Goal: Information Seeking & Learning: Learn about a topic

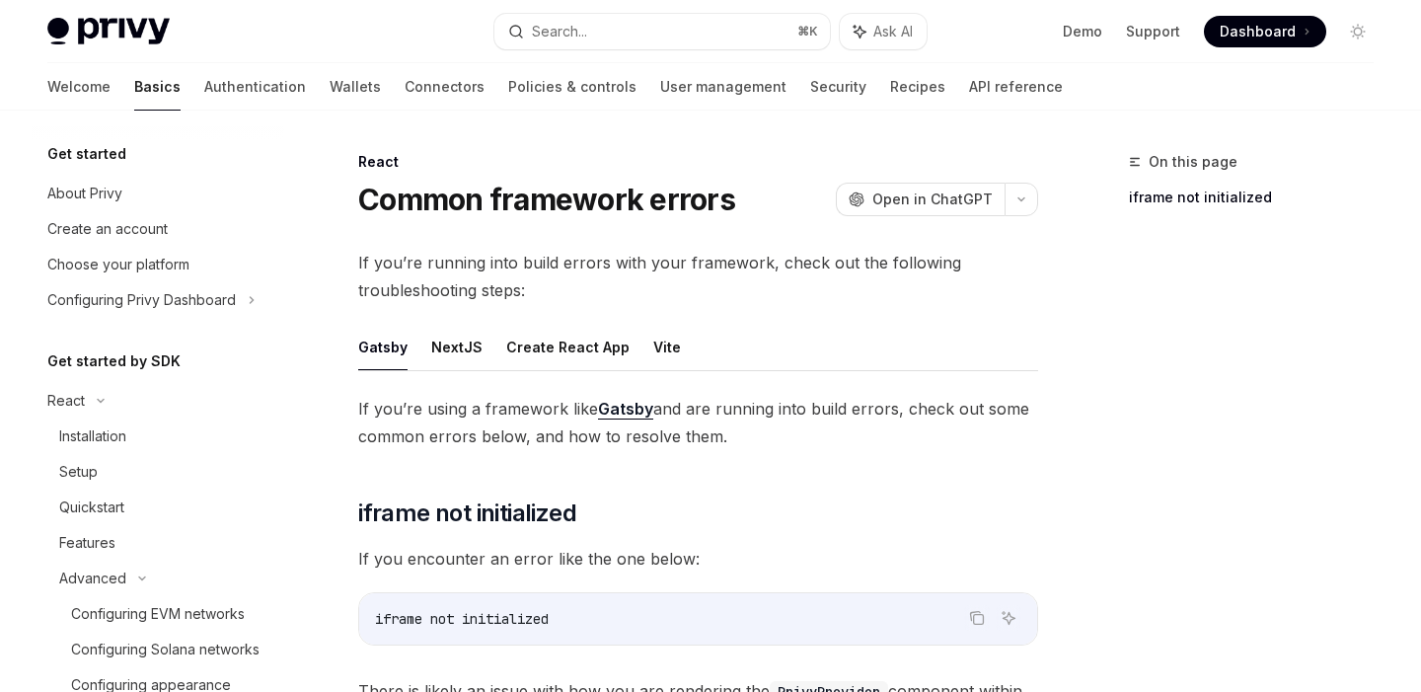
scroll to position [852, 0]
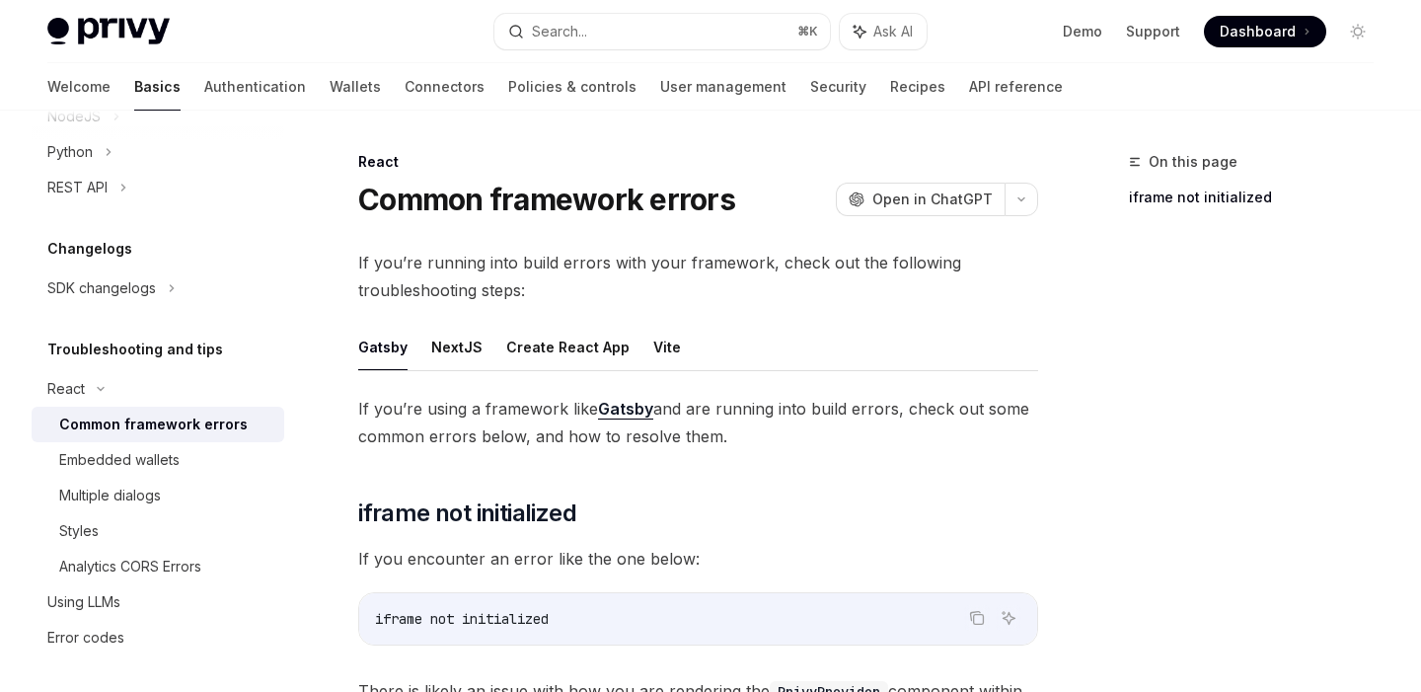
click at [121, 31] on img at bounding box center [108, 32] width 122 height 28
type textarea "*"
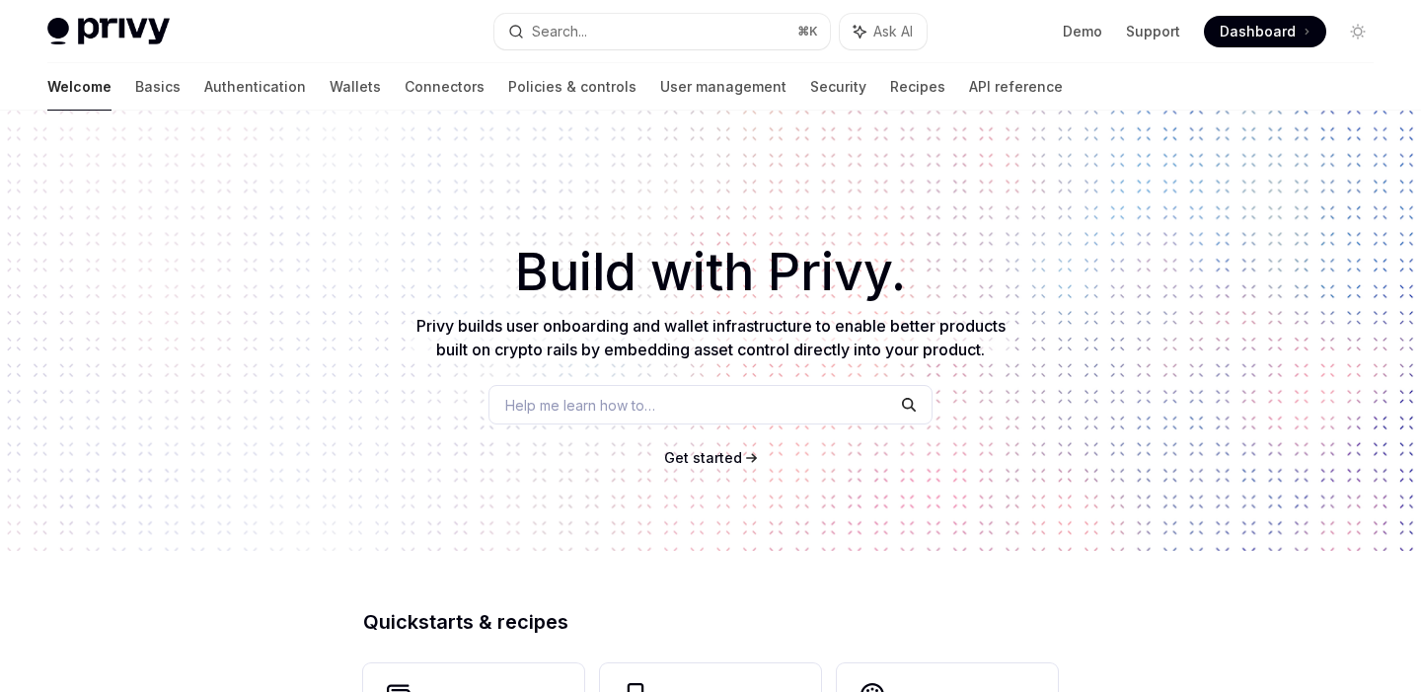
click at [717, 464] on span "Get started" at bounding box center [703, 457] width 78 height 17
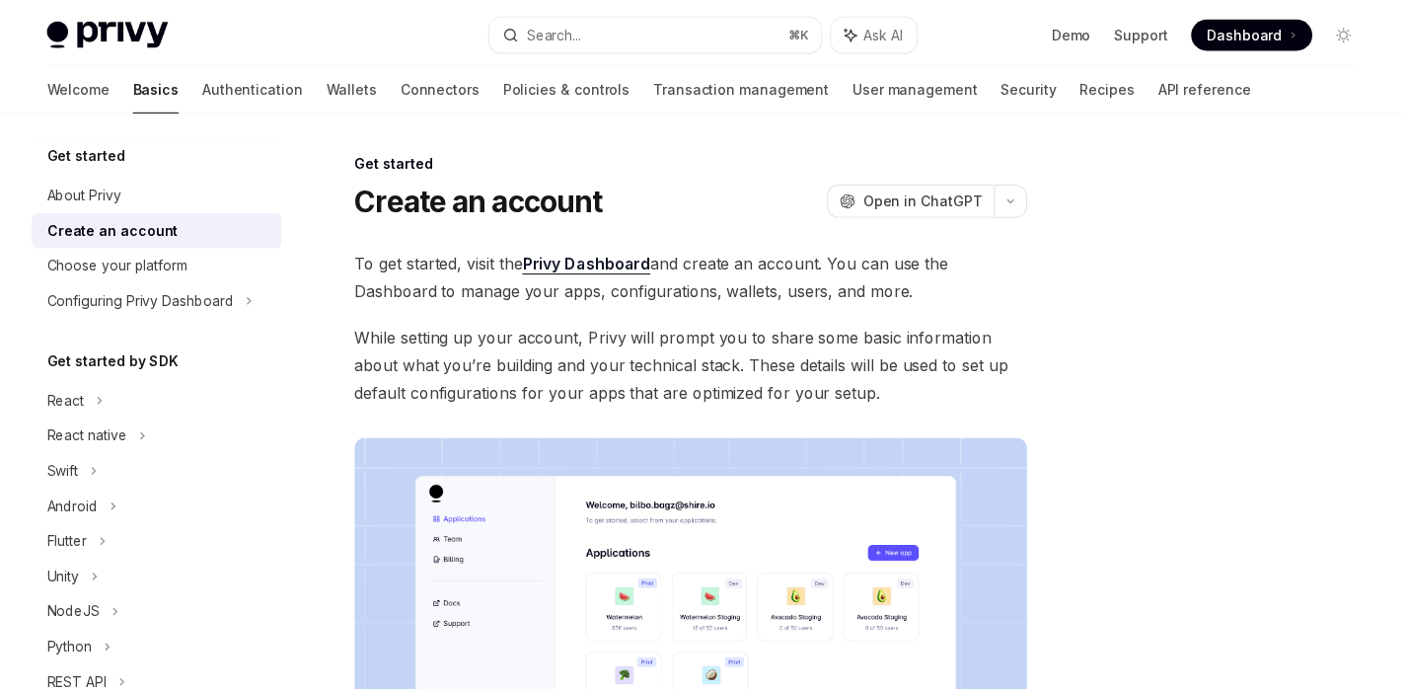
scroll to position [100, 0]
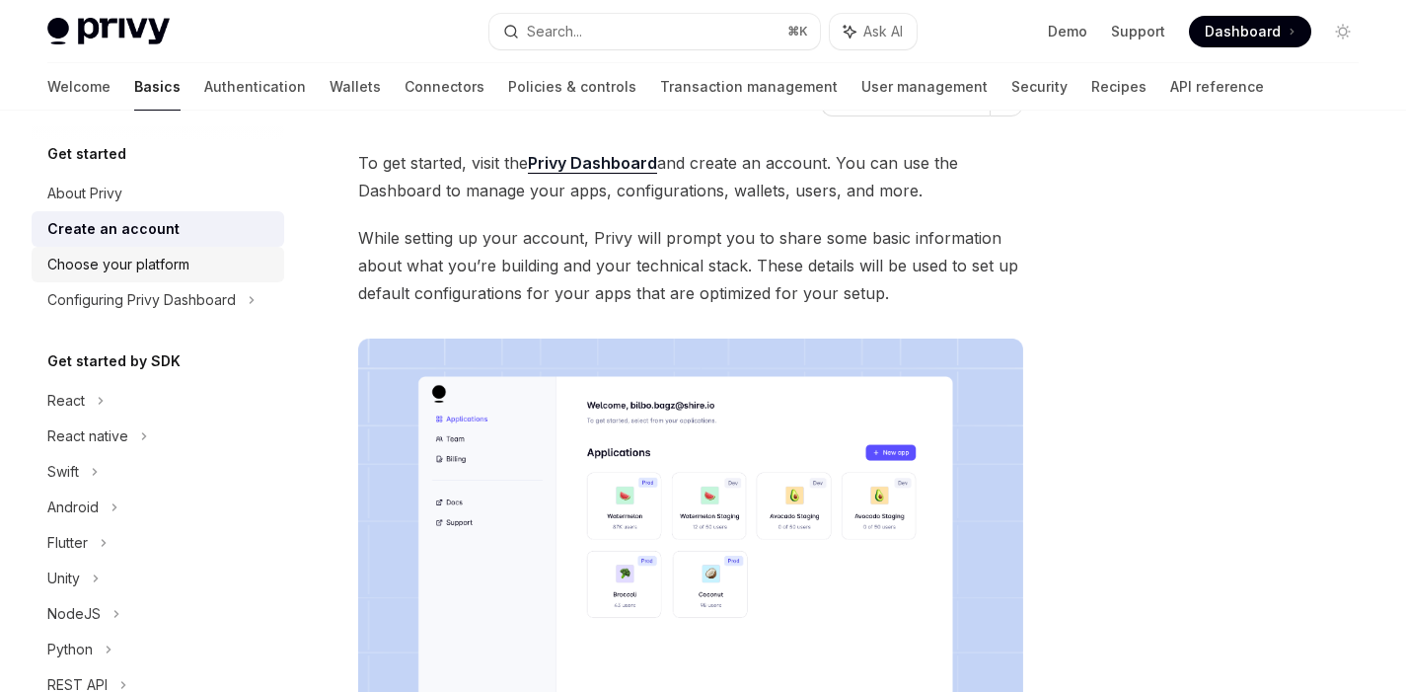
click at [208, 254] on div "Choose your platform" at bounding box center [159, 265] width 225 height 24
type textarea "*"
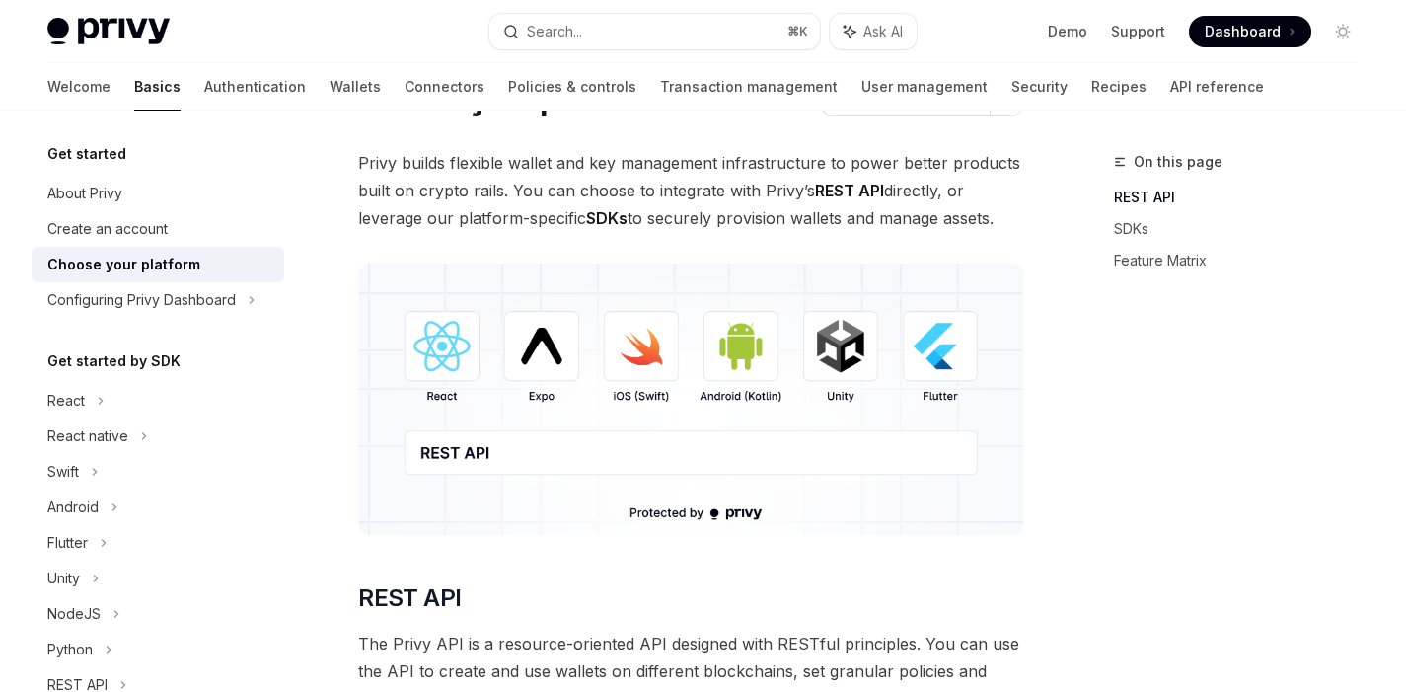
click at [433, 348] on img at bounding box center [690, 398] width 665 height 271
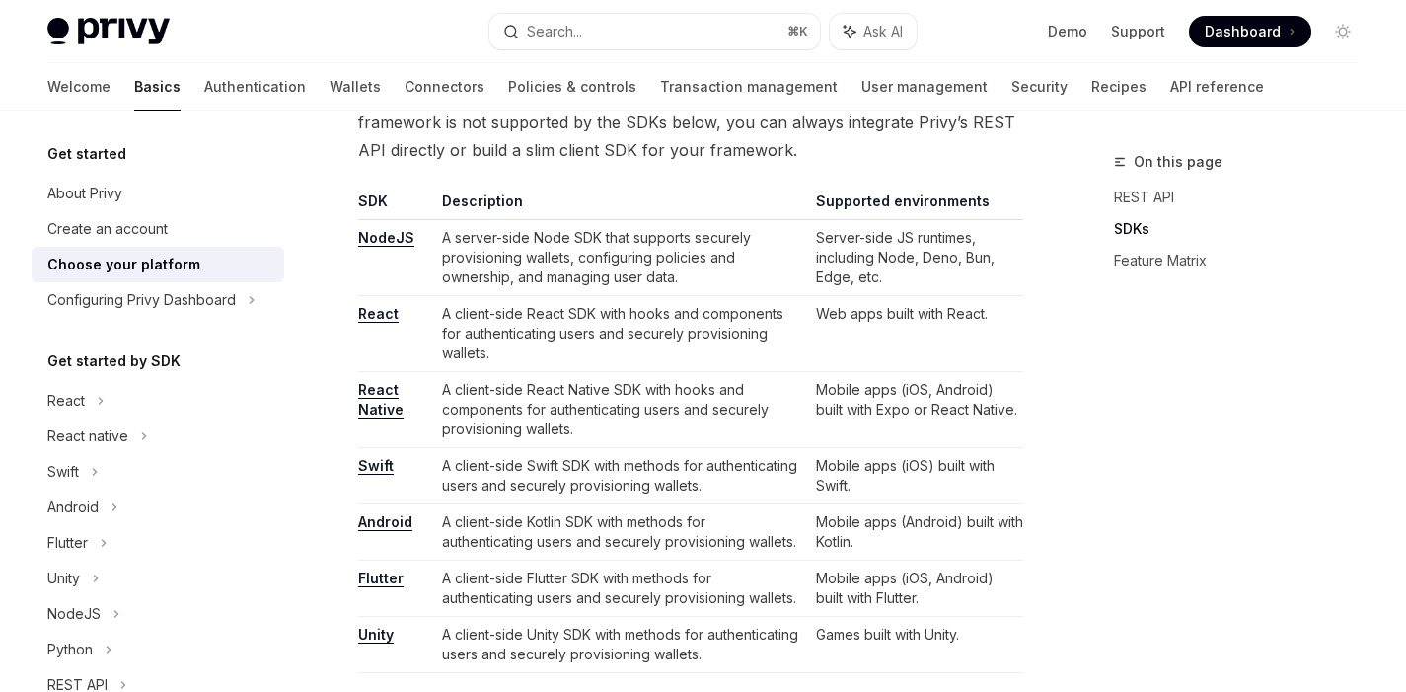
scroll to position [1170, 0]
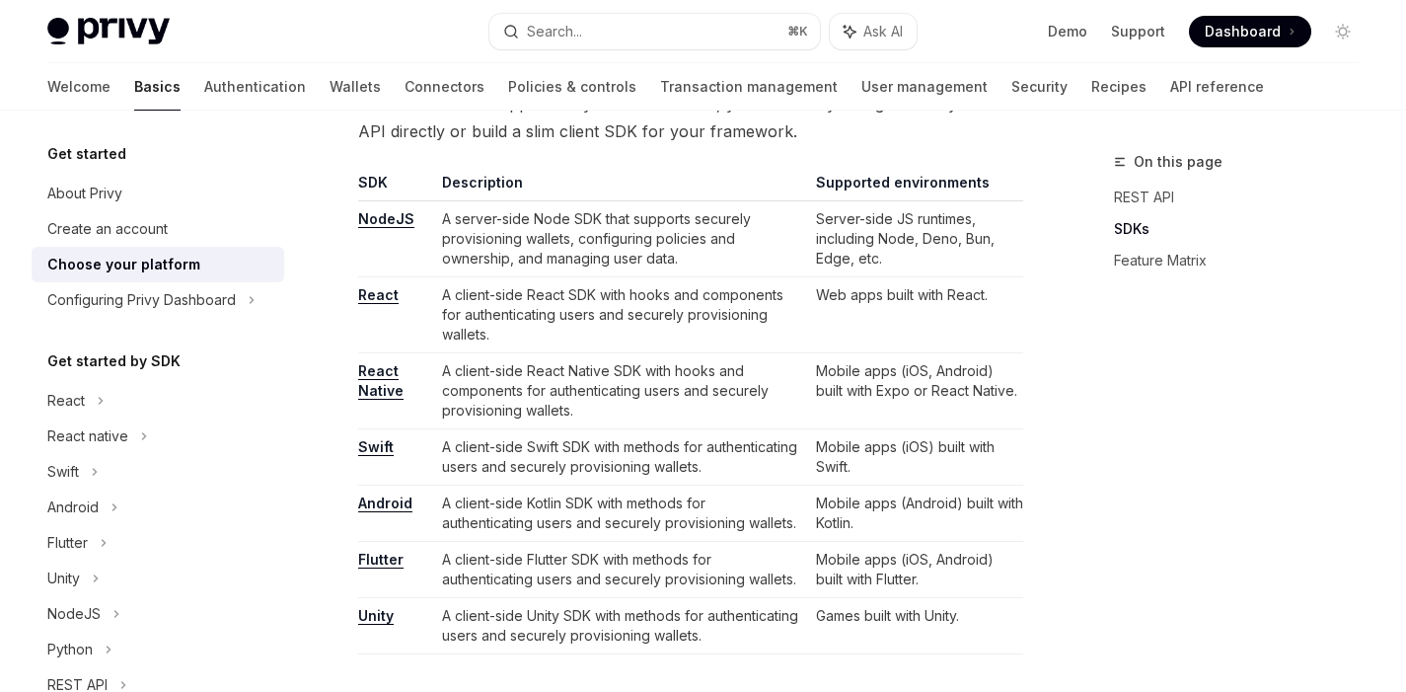
click at [375, 295] on link "React" at bounding box center [378, 295] width 40 height 18
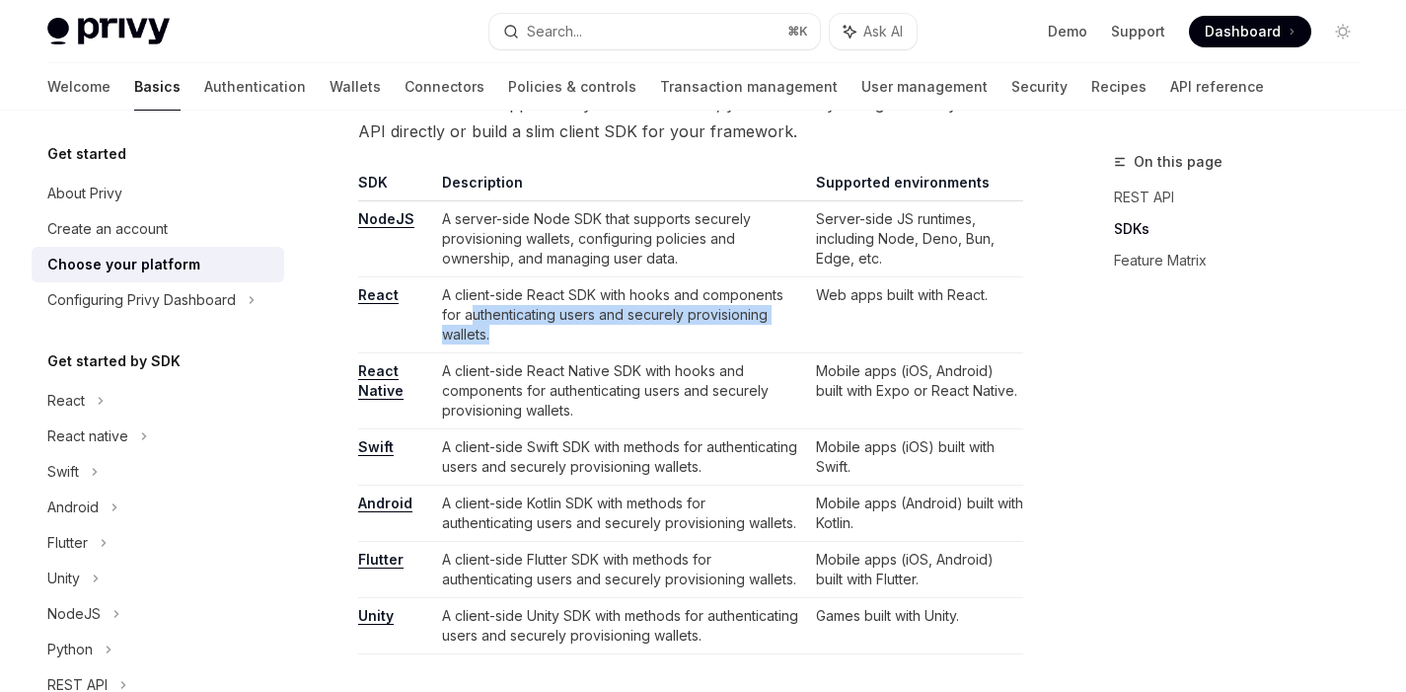
drag, startPoint x: 503, startPoint y: 342, endPoint x: 472, endPoint y: 309, distance: 46.1
click at [472, 309] on td "A client-side React SDK with hooks and components for authenticating users and …" at bounding box center [620, 315] width 373 height 76
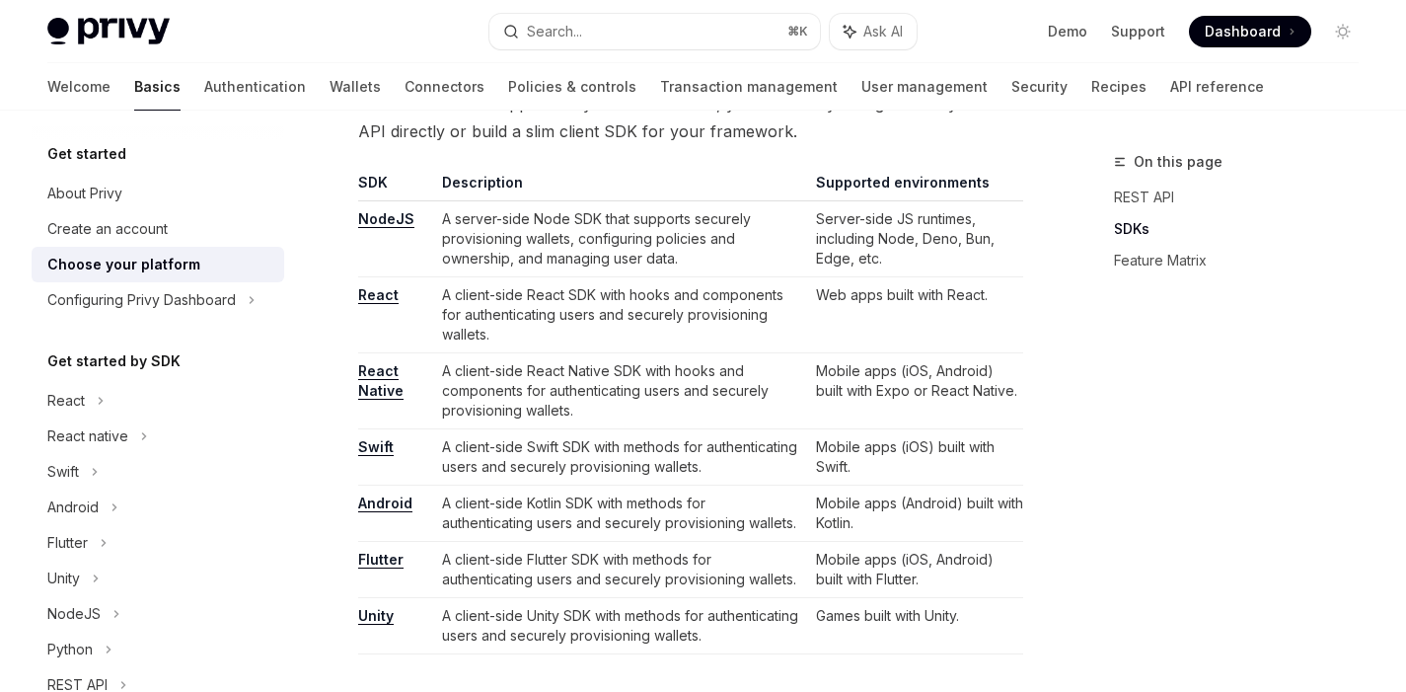
click at [416, 324] on td "React" at bounding box center [396, 315] width 76 height 76
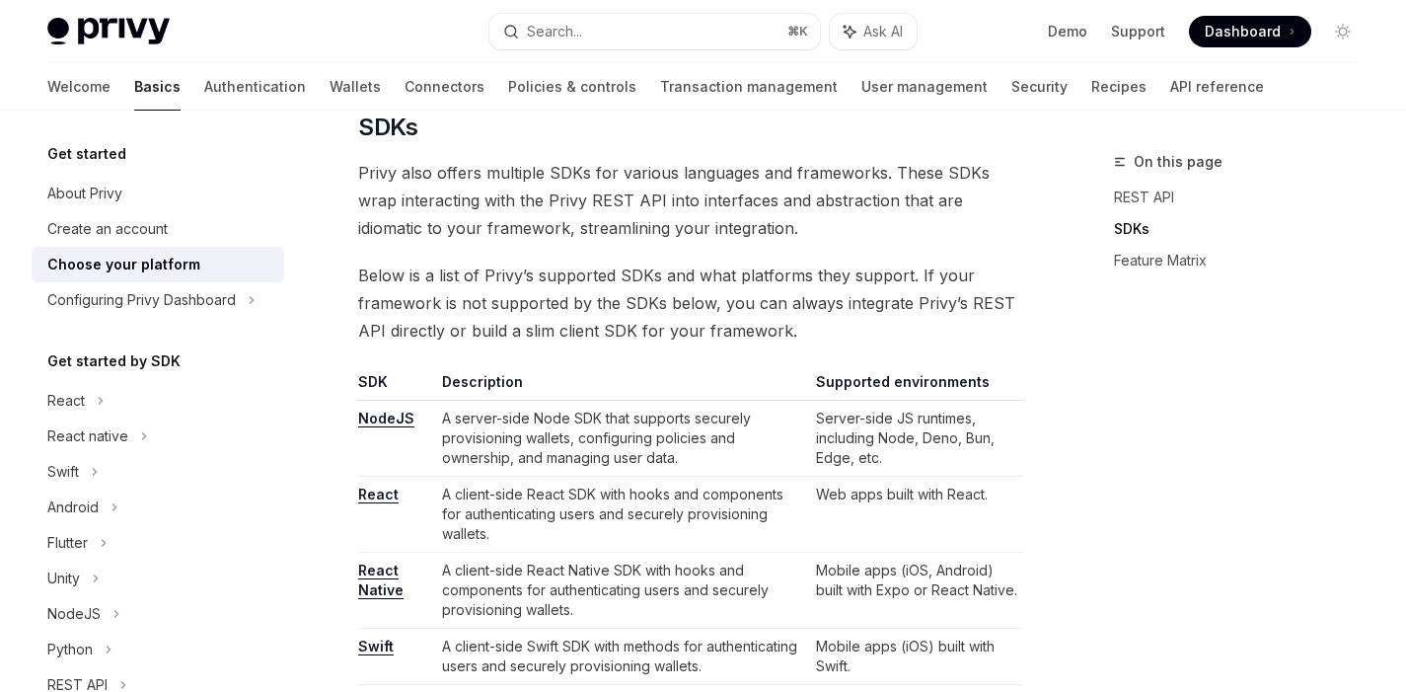
scroll to position [1213, 0]
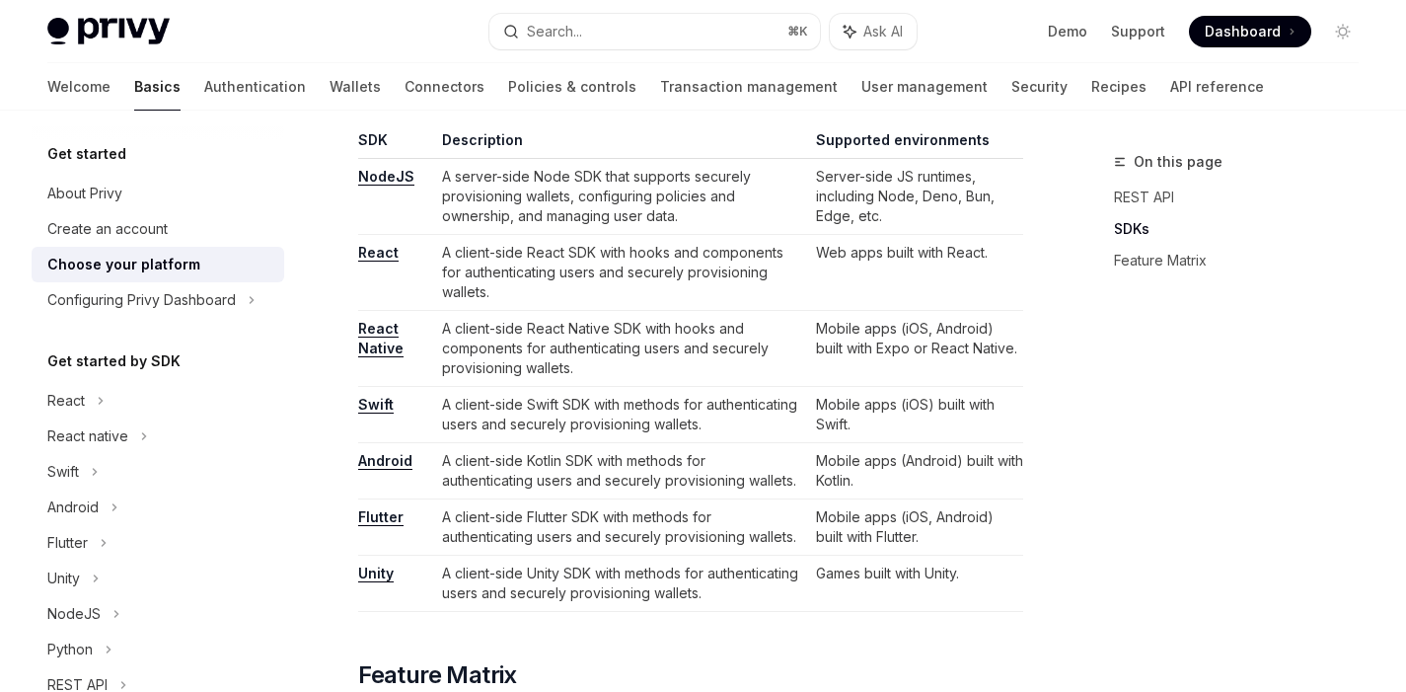
click at [358, 253] on link "React" at bounding box center [378, 253] width 40 height 18
